Goal: Navigation & Orientation: Find specific page/section

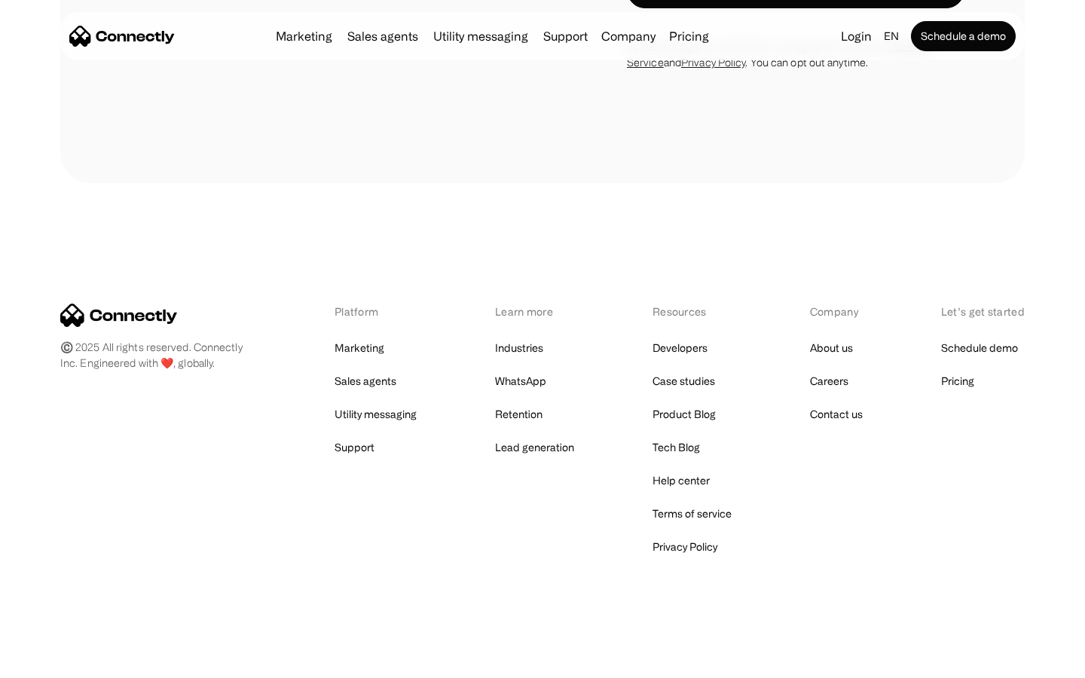
scroll to position [1290, 0]
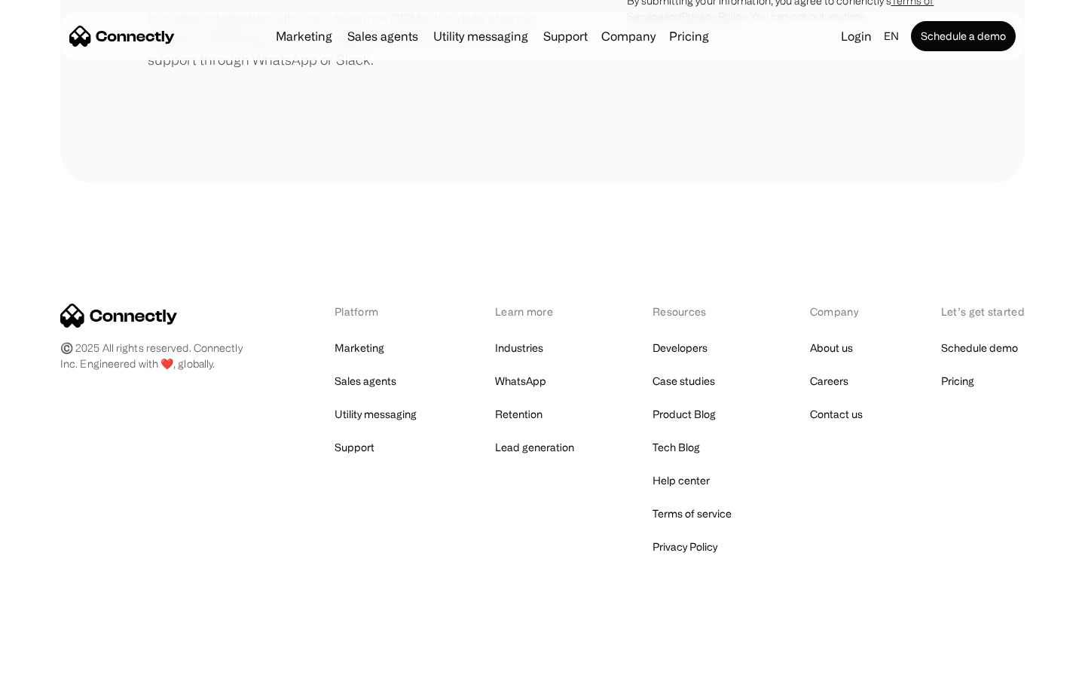
scroll to position [700, 0]
